Goal: Task Accomplishment & Management: Complete application form

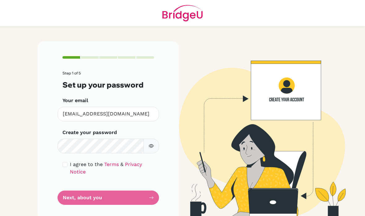
scroll to position [25, 0]
click at [66, 162] on input "checkbox" at bounding box center [65, 164] width 5 height 5
checkbox input "true"
click at [77, 129] on label "Create your password" at bounding box center [90, 132] width 54 height 7
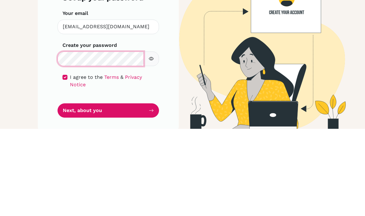
click at [108, 190] on button "Next, about you" at bounding box center [109, 197] width 102 height 15
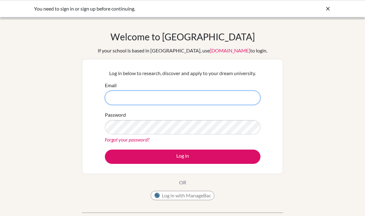
click at [216, 103] on input "Email" at bounding box center [183, 97] width 156 height 14
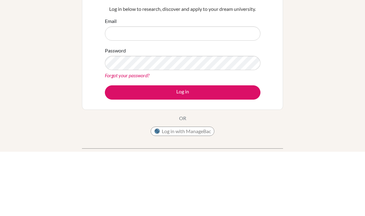
click at [324, 37] on div "Welcome to [GEOGRAPHIC_DATA] If your school is based in [GEOGRAPHIC_DATA], use …" at bounding box center [182, 132] width 365 height 203
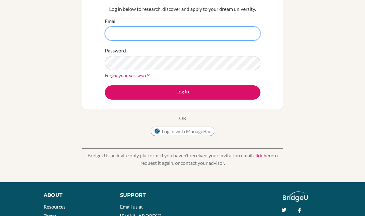
click at [235, 35] on input "Email" at bounding box center [183, 33] width 156 height 14
type input "[EMAIL_ADDRESS][DOMAIN_NAME]"
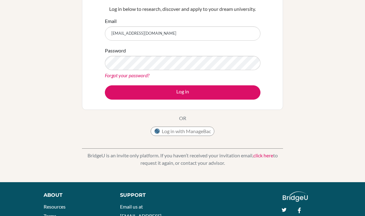
click at [233, 91] on button "Log in" at bounding box center [183, 92] width 156 height 14
